Goal: Find contact information: Find contact information

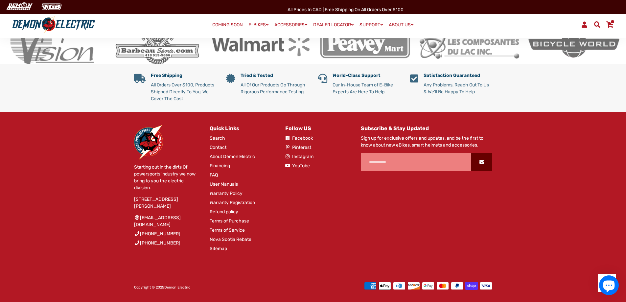
scroll to position [1250, 0]
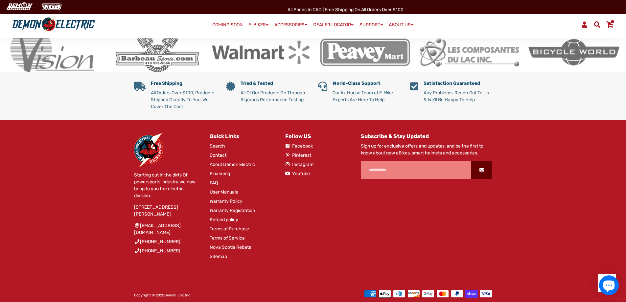
click at [220, 152] on link "Contact" at bounding box center [218, 155] width 17 height 7
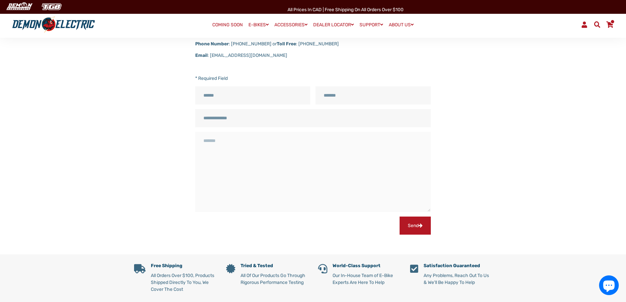
scroll to position [66, 0]
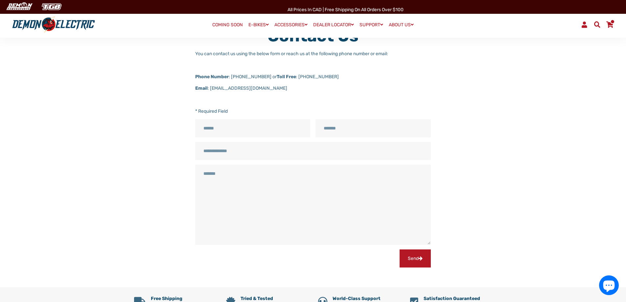
click at [125, 108] on div "Contact Us You can contact us using the below form or reach us at the following…" at bounding box center [308, 147] width 368 height 242
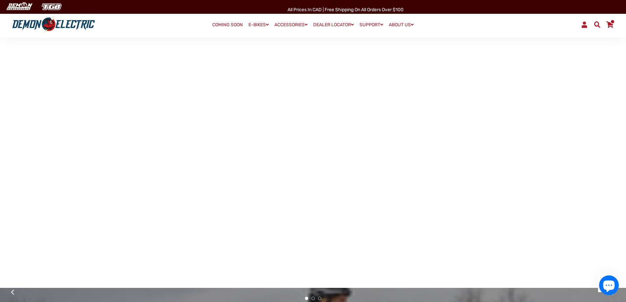
scroll to position [1250, 0]
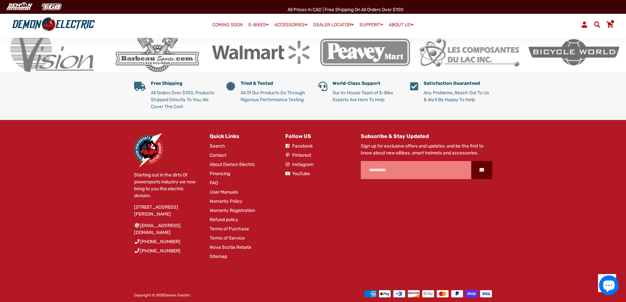
click at [223, 152] on link "Contact" at bounding box center [218, 155] width 17 height 7
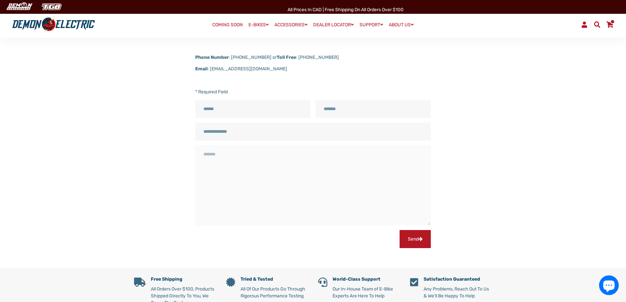
scroll to position [84, 0]
